Goal: Check status: Check status

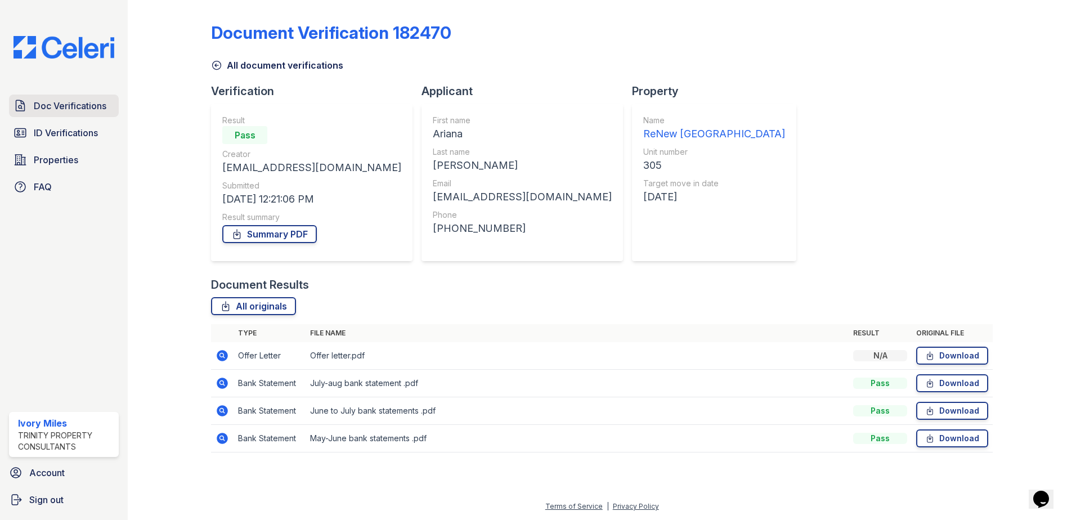
click at [87, 105] on span "Doc Verifications" at bounding box center [70, 106] width 73 height 14
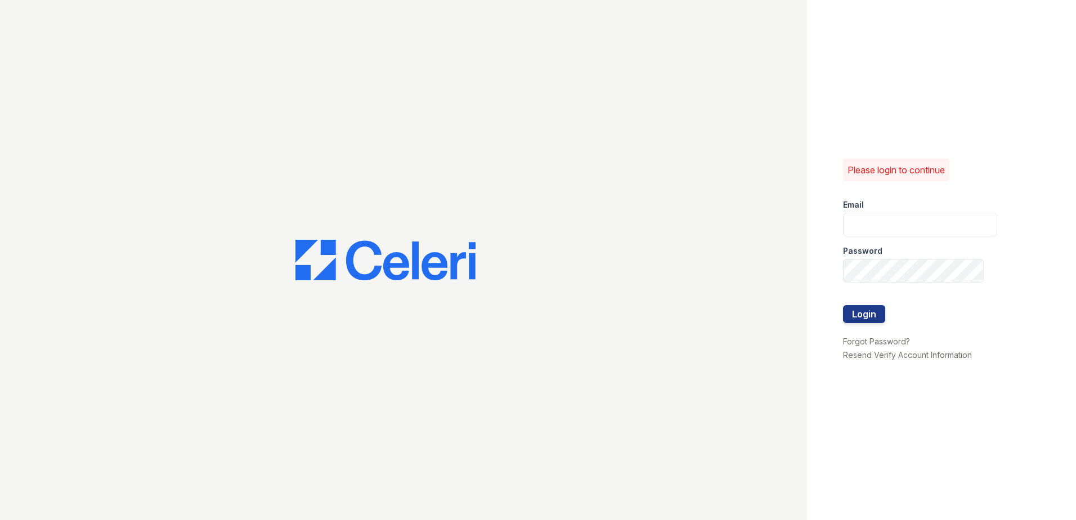
type input "imiles@trinity-pm.com"
click at [873, 319] on button "Login" at bounding box center [864, 314] width 42 height 18
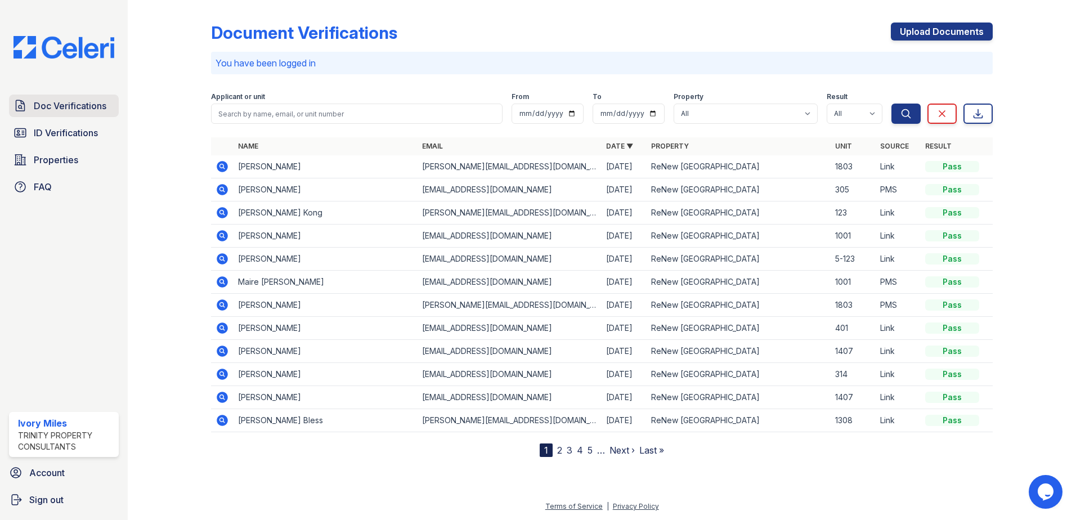
click at [91, 105] on span "Doc Verifications" at bounding box center [70, 106] width 73 height 14
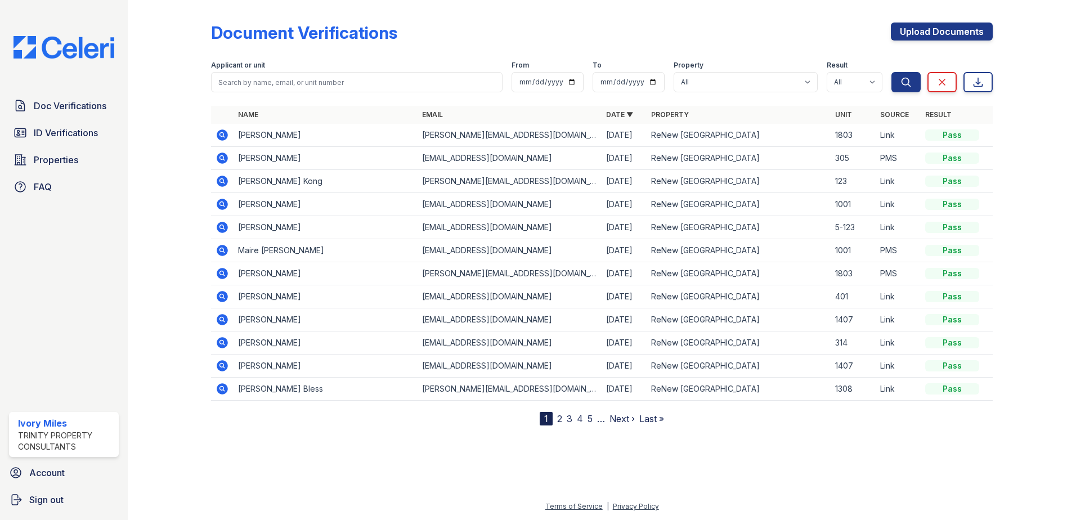
click at [219, 158] on icon at bounding box center [222, 158] width 11 height 11
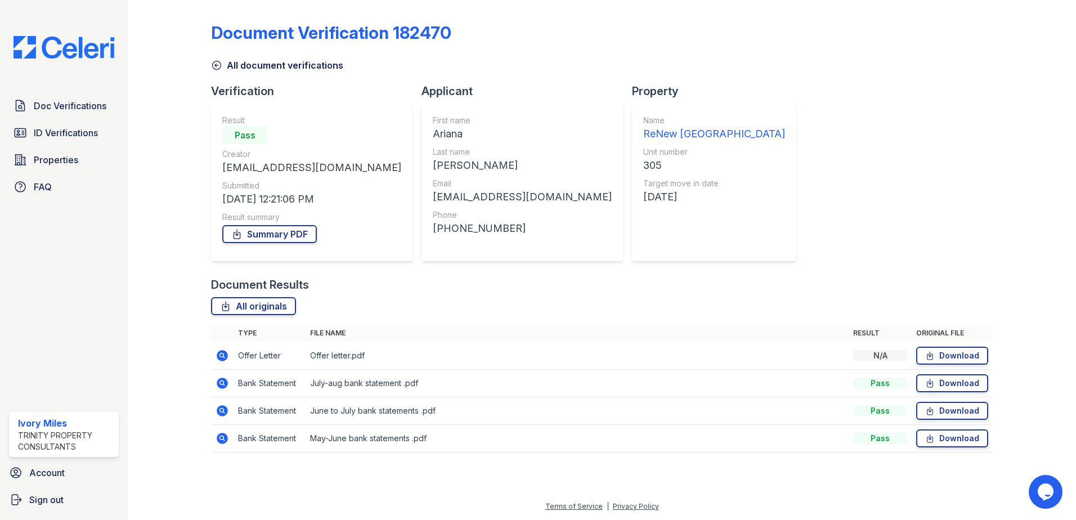
click at [221, 356] on icon at bounding box center [221, 355] width 3 height 3
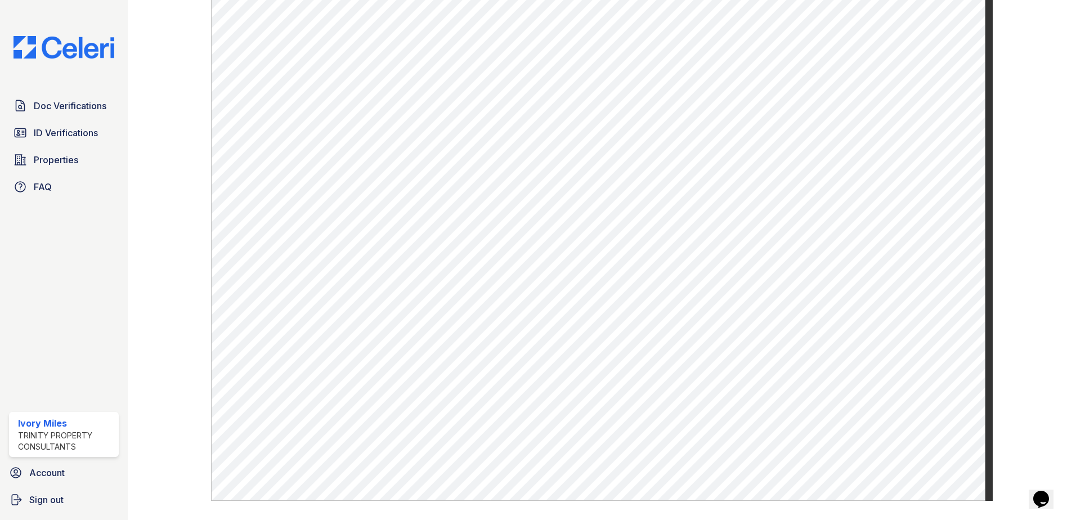
scroll to position [394, 0]
click at [74, 105] on span "Doc Verifications" at bounding box center [70, 106] width 73 height 14
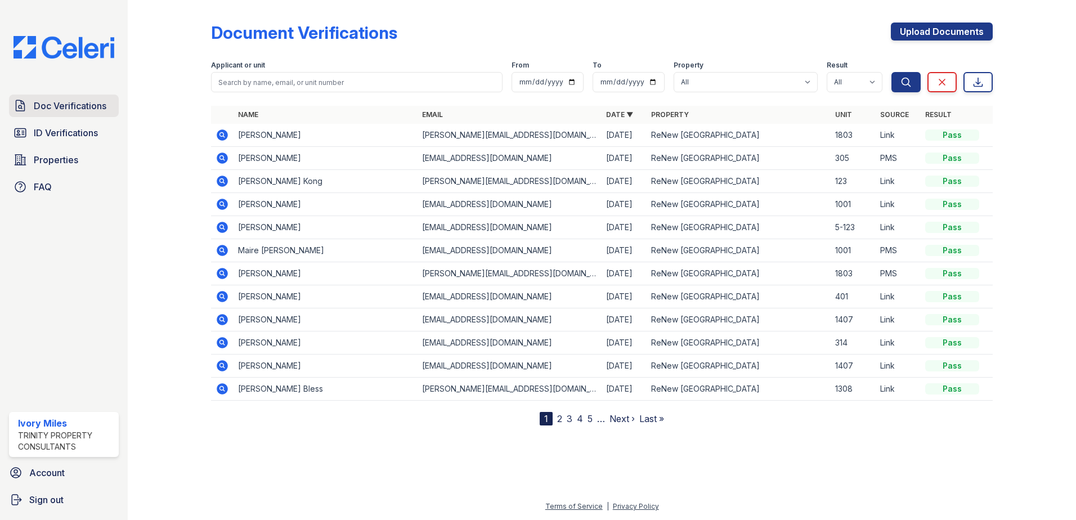
click at [71, 104] on span "Doc Verifications" at bounding box center [70, 106] width 73 height 14
click at [68, 105] on span "Doc Verifications" at bounding box center [70, 106] width 73 height 14
click at [42, 99] on span "Doc Verifications" at bounding box center [70, 106] width 73 height 14
click at [96, 111] on span "Doc Verifications" at bounding box center [70, 106] width 73 height 14
click at [88, 105] on span "Doc Verifications" at bounding box center [70, 106] width 73 height 14
